Goal: Navigation & Orientation: Find specific page/section

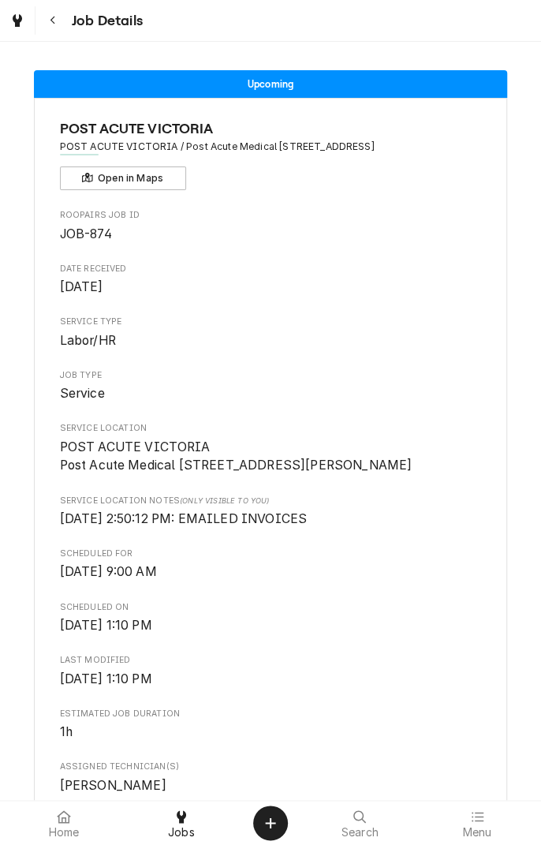
click at [52, 20] on icon "Navigate back" at bounding box center [53, 20] width 7 height 11
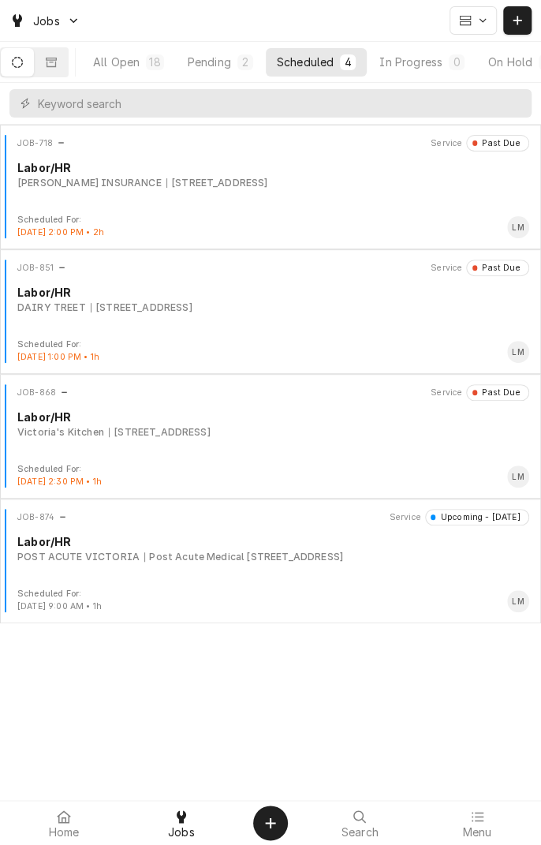
click at [136, 68] on div "All Open" at bounding box center [116, 62] width 47 height 17
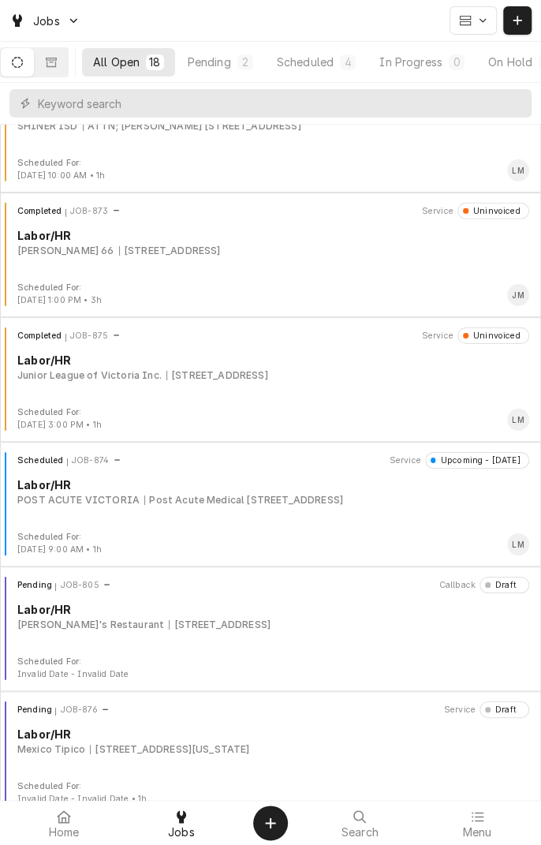
scroll to position [1567, 0]
